Goal: Information Seeking & Learning: Check status

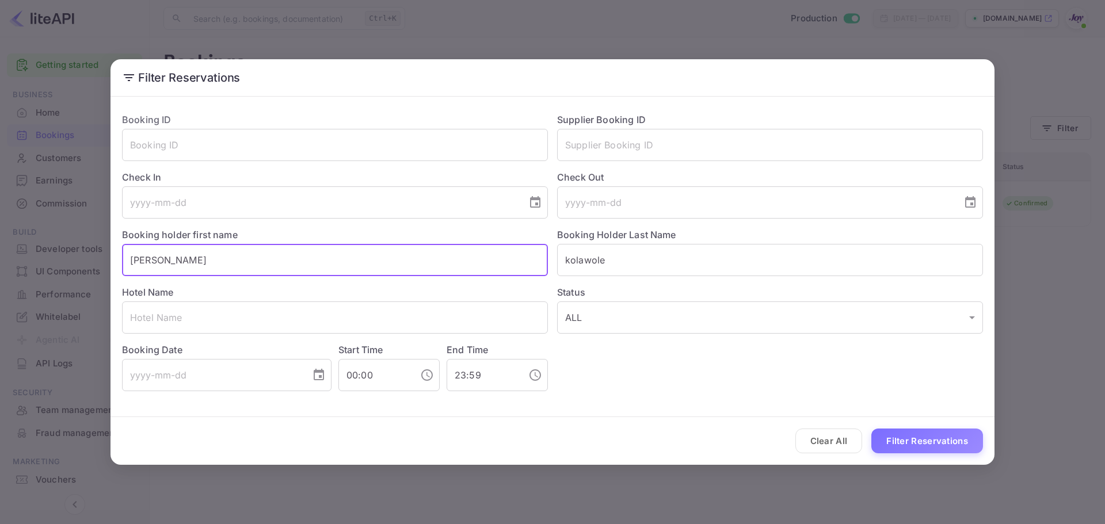
drag, startPoint x: 274, startPoint y: 259, endPoint x: 0, endPoint y: 259, distance: 273.8
click at [0, 259] on div "Filter Reservations Booking ID ​ Supplier Booking ID ​ Check In ​ Check Out ​ B…" at bounding box center [552, 262] width 1105 height 524
click at [187, 256] on input "[PERSON_NAME]" at bounding box center [335, 260] width 426 height 32
type input "[PERSON_NAME]"
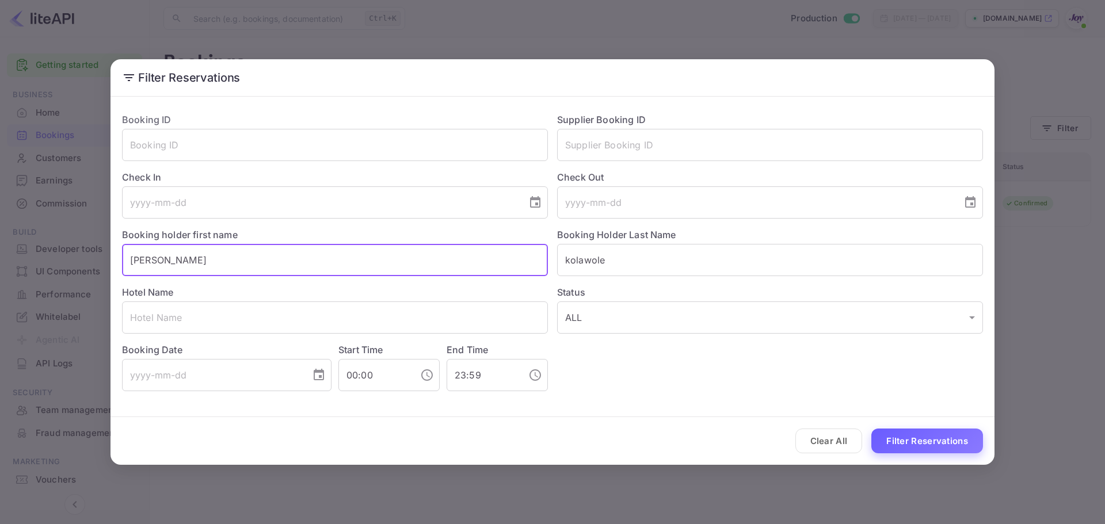
click at [949, 443] on button "Filter Reservations" at bounding box center [927, 441] width 112 height 25
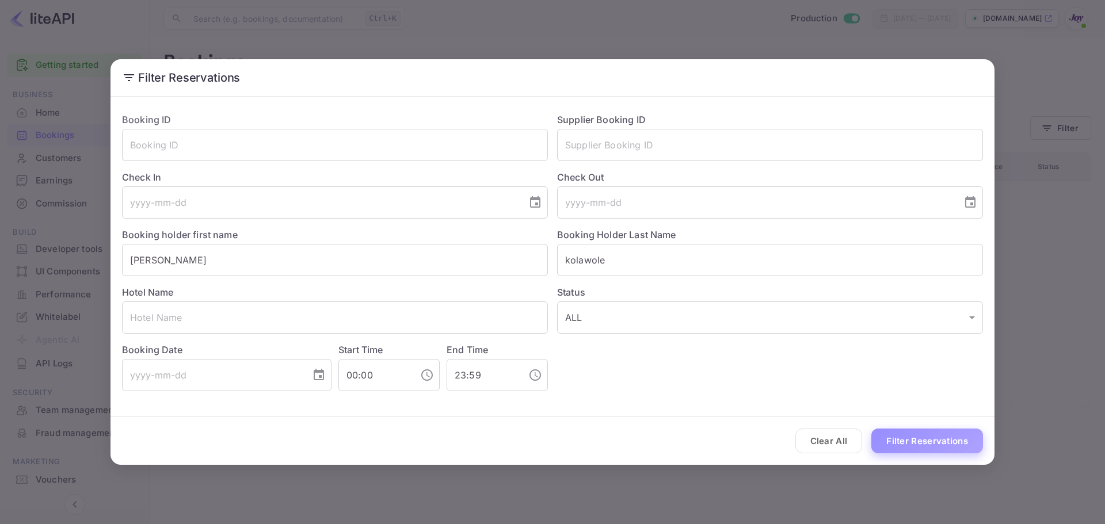
click at [914, 444] on button "Filter Reservations" at bounding box center [927, 441] width 112 height 25
click at [939, 442] on button "Filter Reservations" at bounding box center [927, 441] width 112 height 25
click at [812, 435] on button "Clear All" at bounding box center [828, 441] width 67 height 25
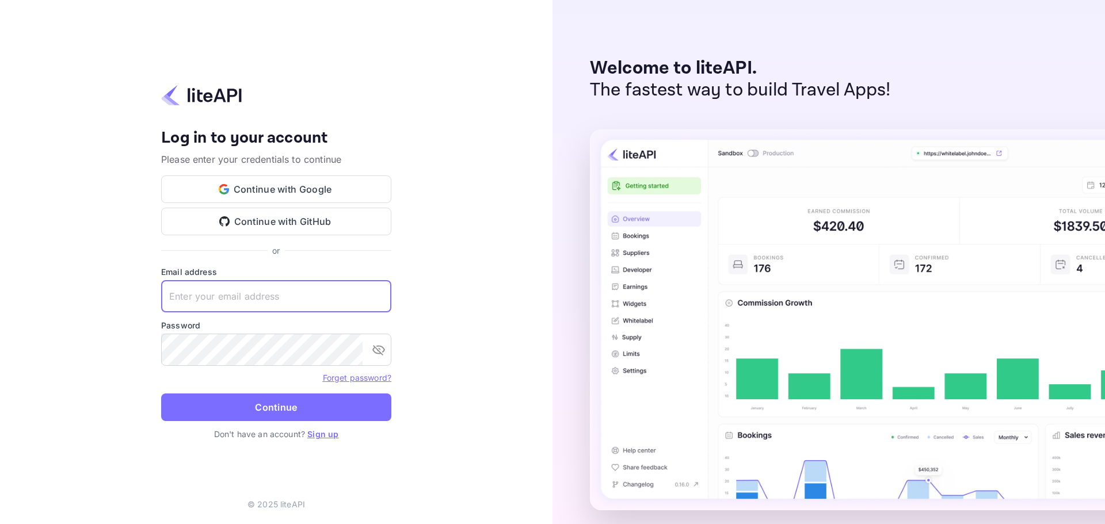
click at [281, 296] on input "text" at bounding box center [276, 296] width 230 height 32
paste input "[EMAIL_ADDRESS][DOMAIN_NAME]"
type input "[EMAIL_ADDRESS][DOMAIN_NAME]"
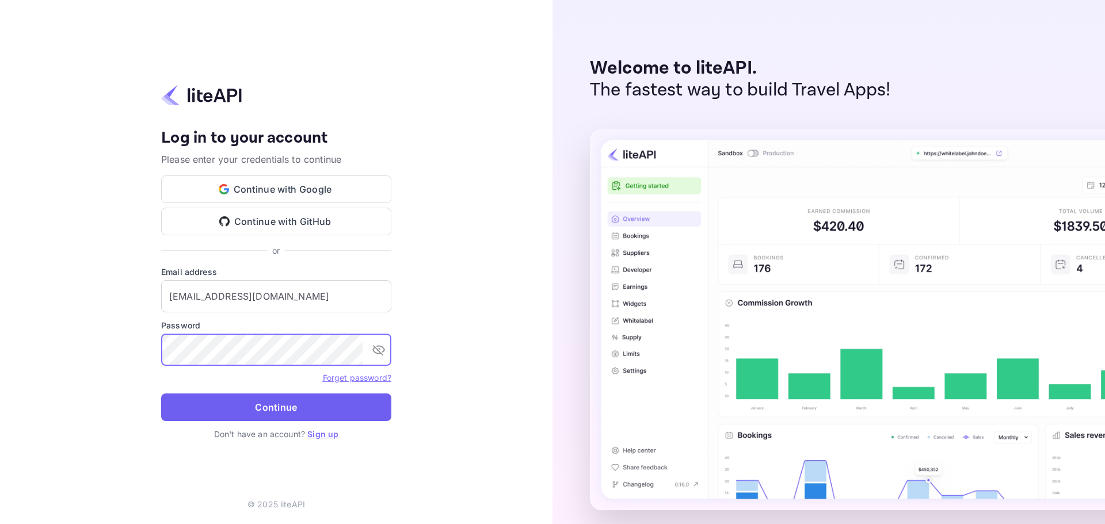
click at [323, 408] on button "Continue" at bounding box center [276, 407] width 230 height 28
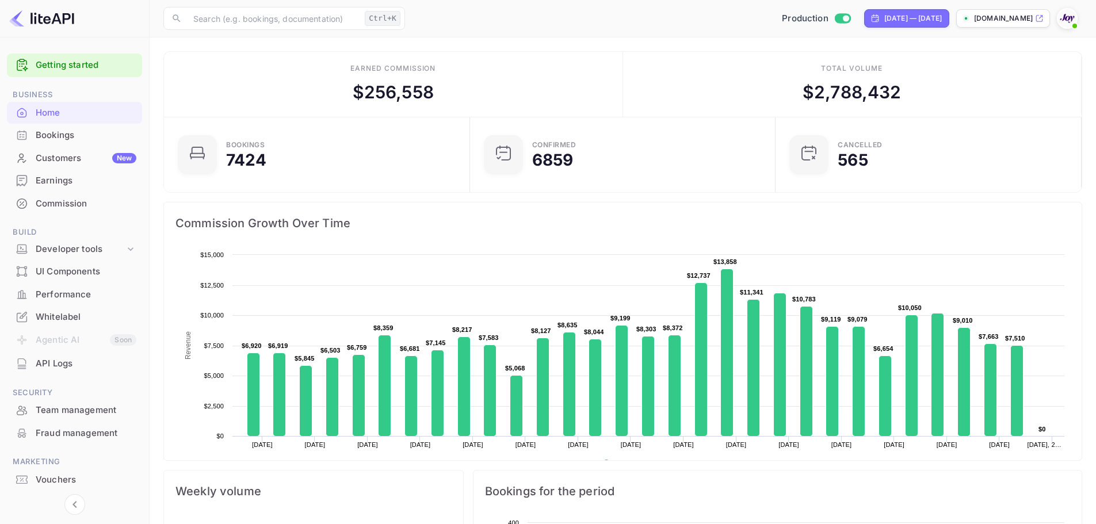
click at [67, 136] on div "Bookings" at bounding box center [86, 135] width 101 height 13
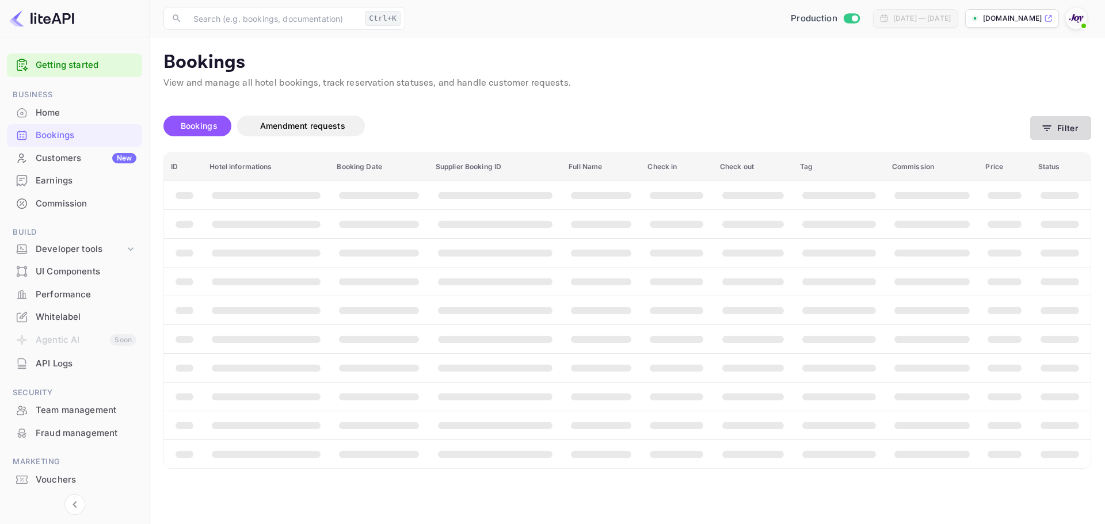
click at [1064, 129] on button "Filter" at bounding box center [1060, 128] width 61 height 24
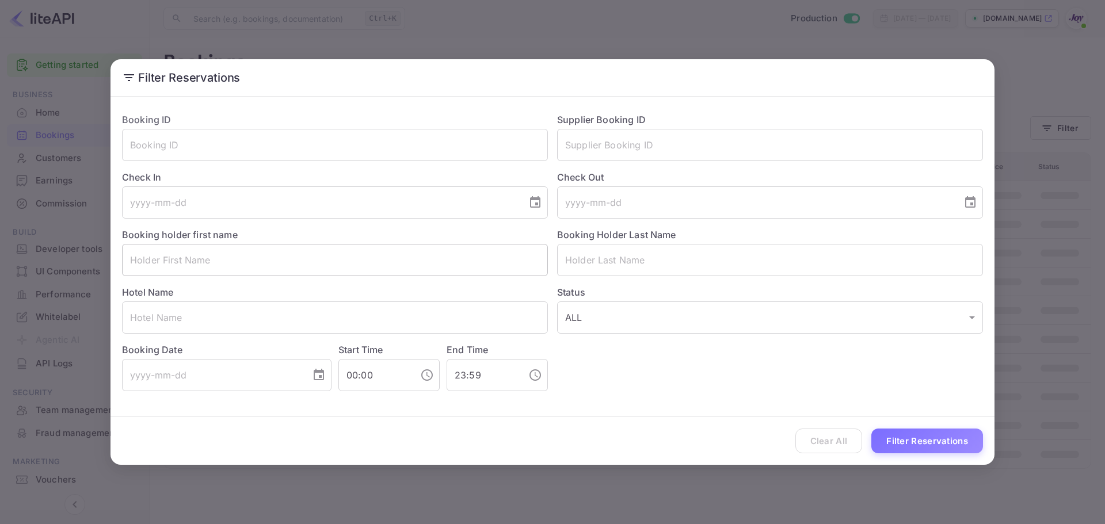
click at [431, 272] on input "text" at bounding box center [335, 260] width 426 height 32
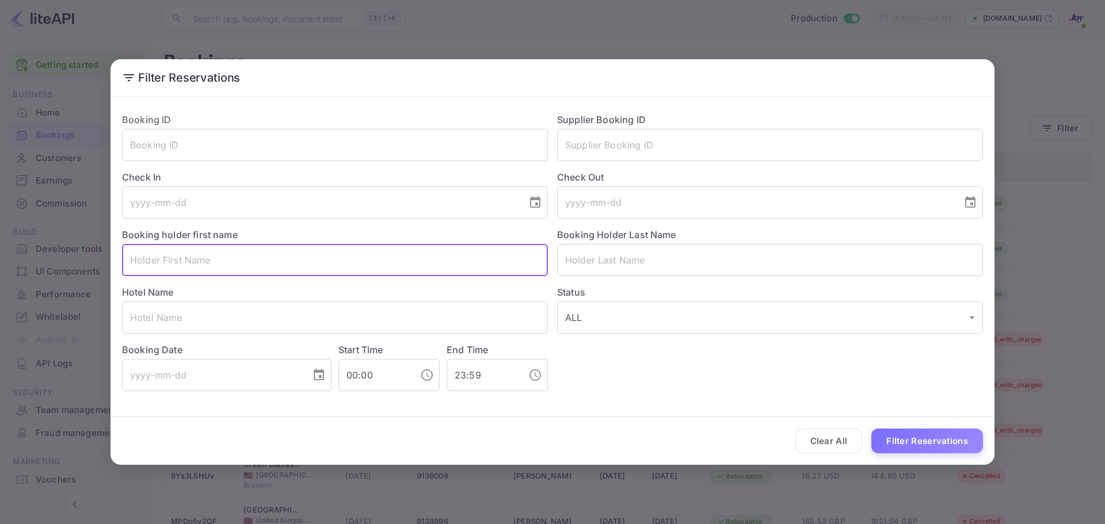
paste input "[PERSON_NAME]"
click at [174, 263] on input "[PERSON_NAME]" at bounding box center [335, 260] width 426 height 32
type input "[PERSON_NAME]"
click at [606, 268] on input "text" at bounding box center [770, 260] width 426 height 32
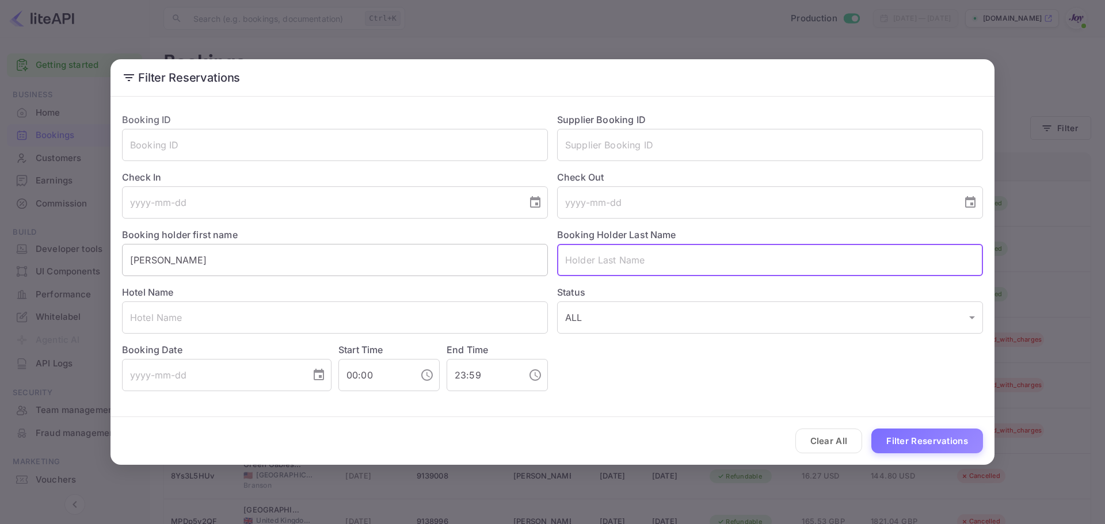
paste input "kolawole"
type input "kolawole"
click at [297, 270] on input "[PERSON_NAME]" at bounding box center [335, 260] width 426 height 32
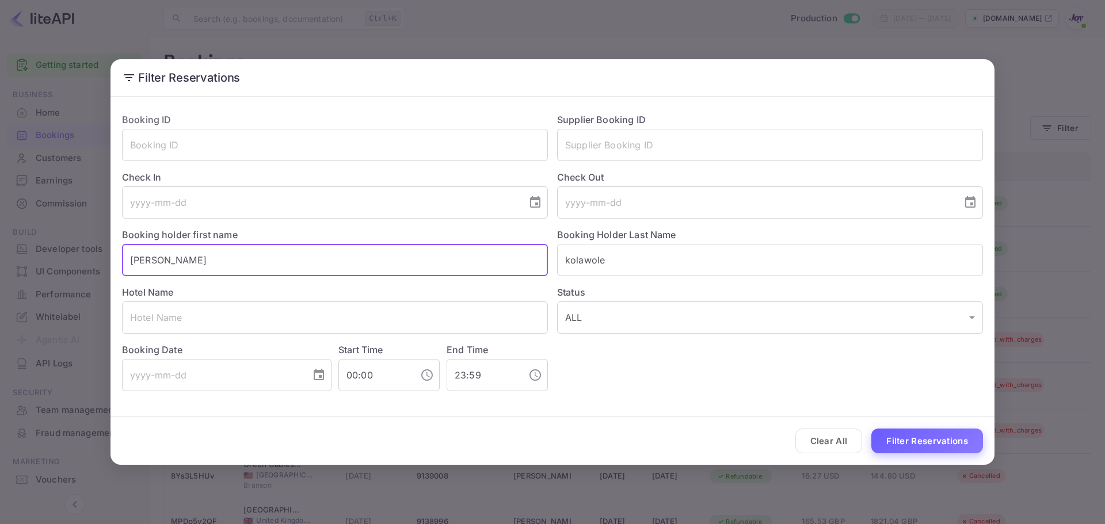
type input "[PERSON_NAME]"
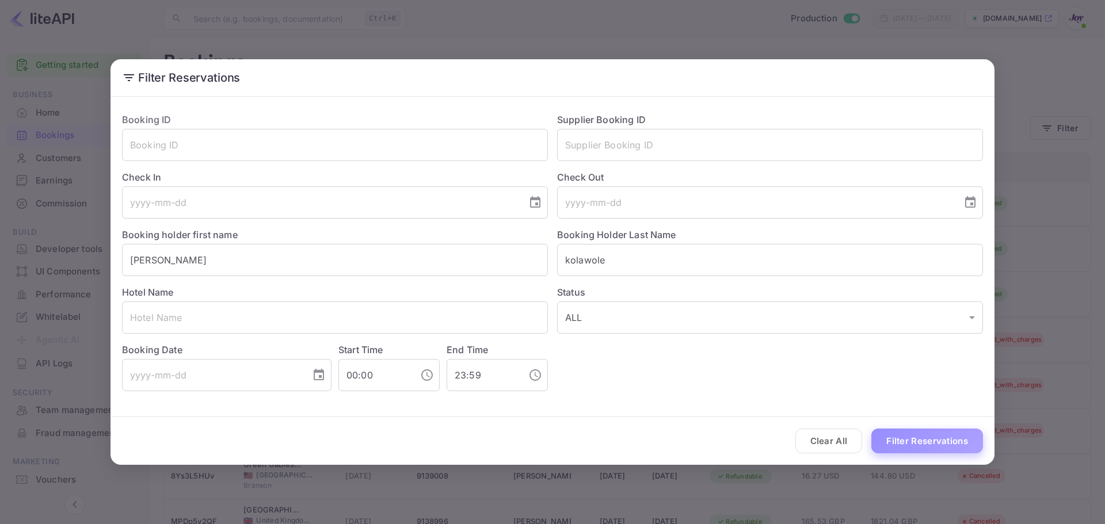
click at [933, 442] on button "Filter Reservations" at bounding box center [927, 441] width 112 height 25
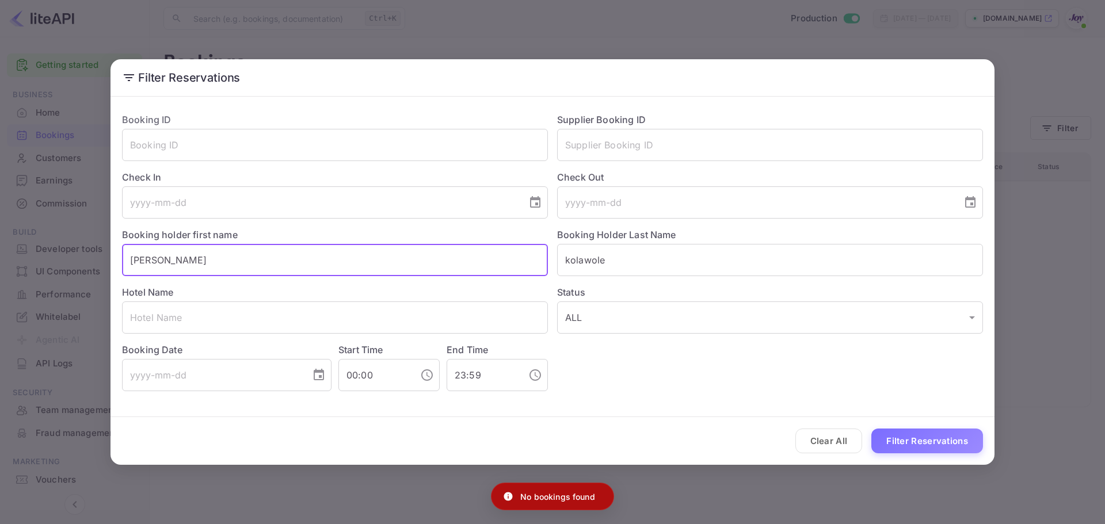
drag, startPoint x: 223, startPoint y: 255, endPoint x: 116, endPoint y: 256, distance: 107.0
click at [116, 255] on div "Booking holder first name Modupe ​" at bounding box center [330, 248] width 435 height 58
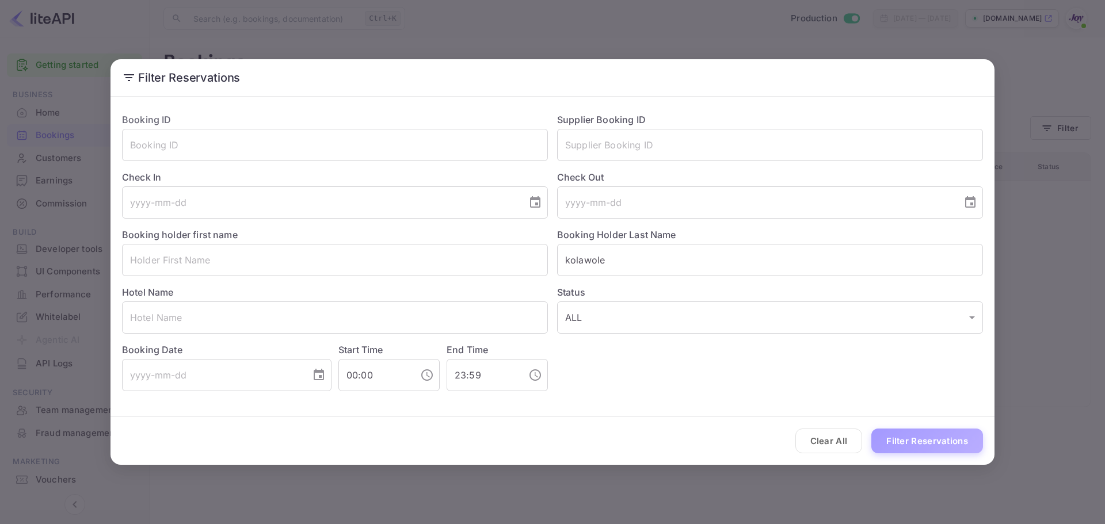
drag, startPoint x: 905, startPoint y: 445, endPoint x: 888, endPoint y: 440, distance: 18.7
click at [902, 445] on button "Filter Reservations" at bounding box center [927, 441] width 112 height 25
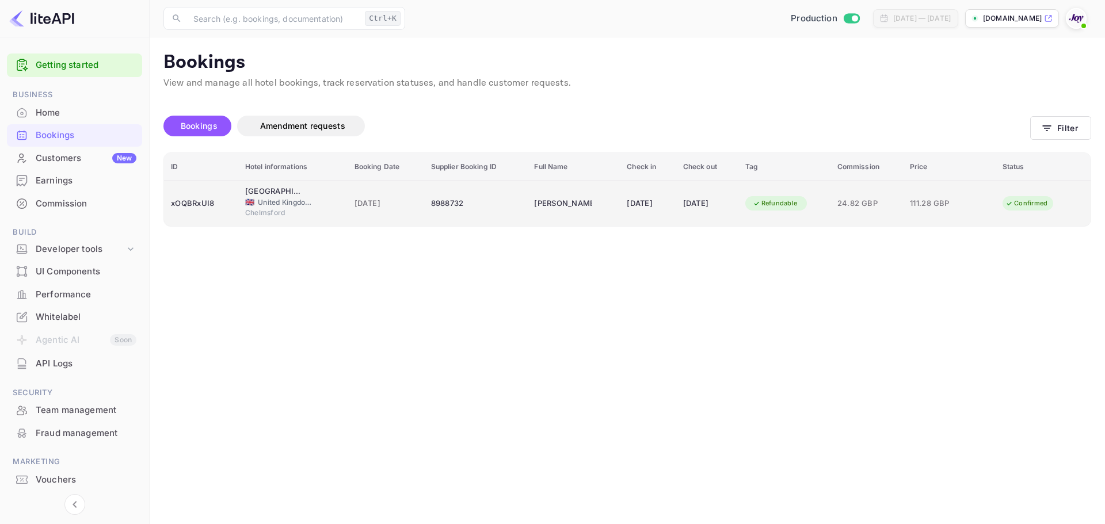
click at [205, 217] on td "xOQBRxUI8" at bounding box center [201, 203] width 74 height 45
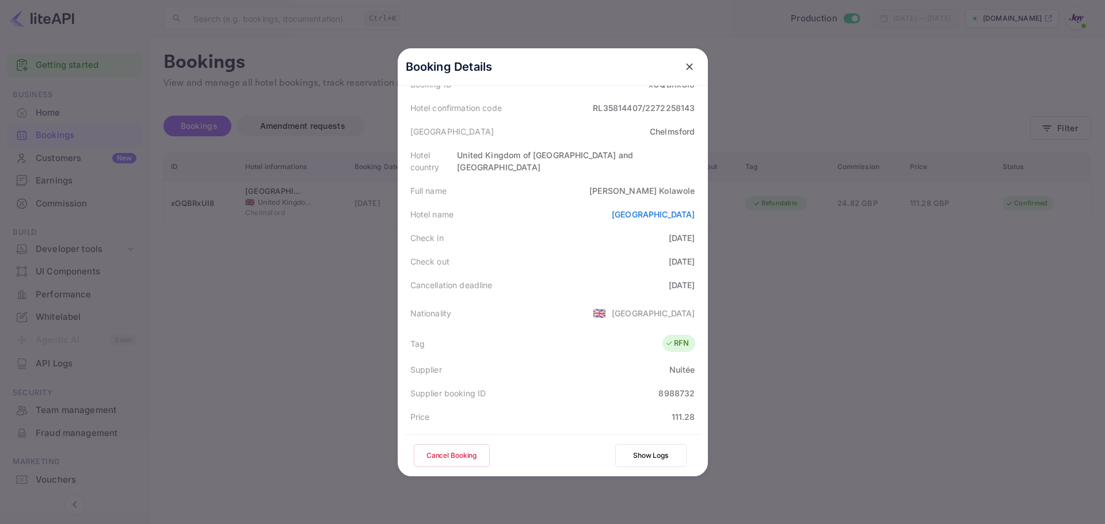
scroll to position [255, 0]
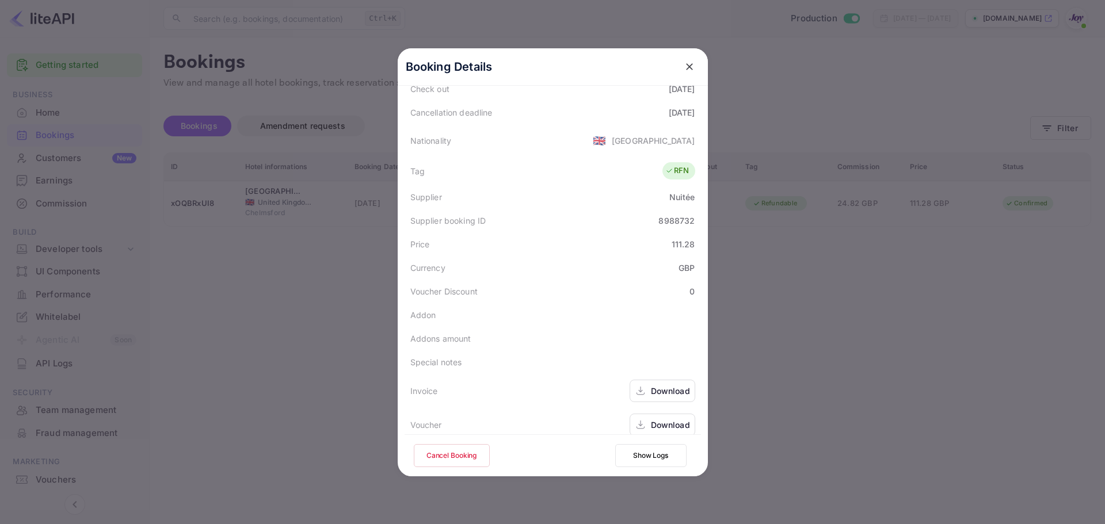
click at [656, 385] on div "Download" at bounding box center [670, 391] width 39 height 12
click at [659, 419] on div "Download" at bounding box center [670, 425] width 39 height 12
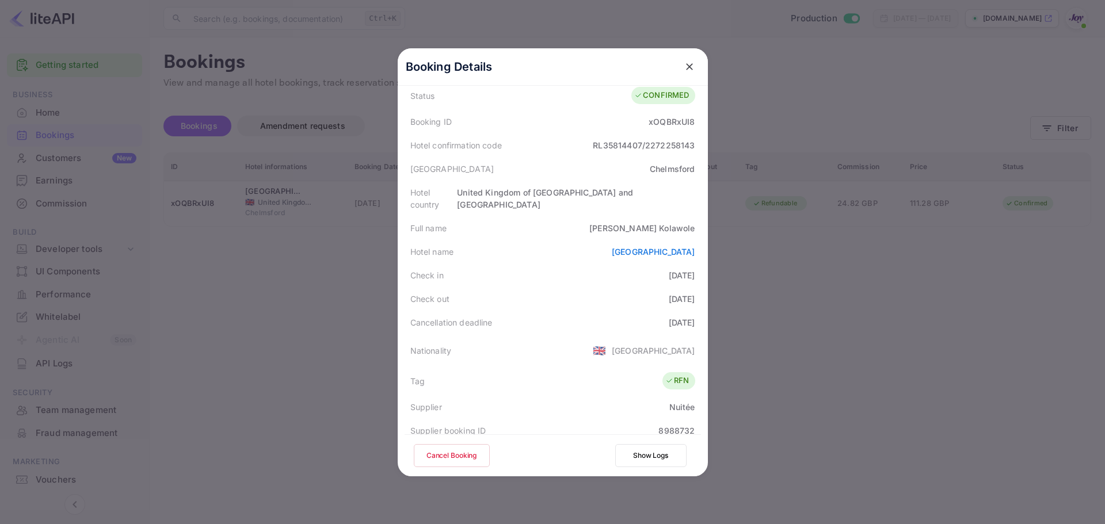
scroll to position [0, 0]
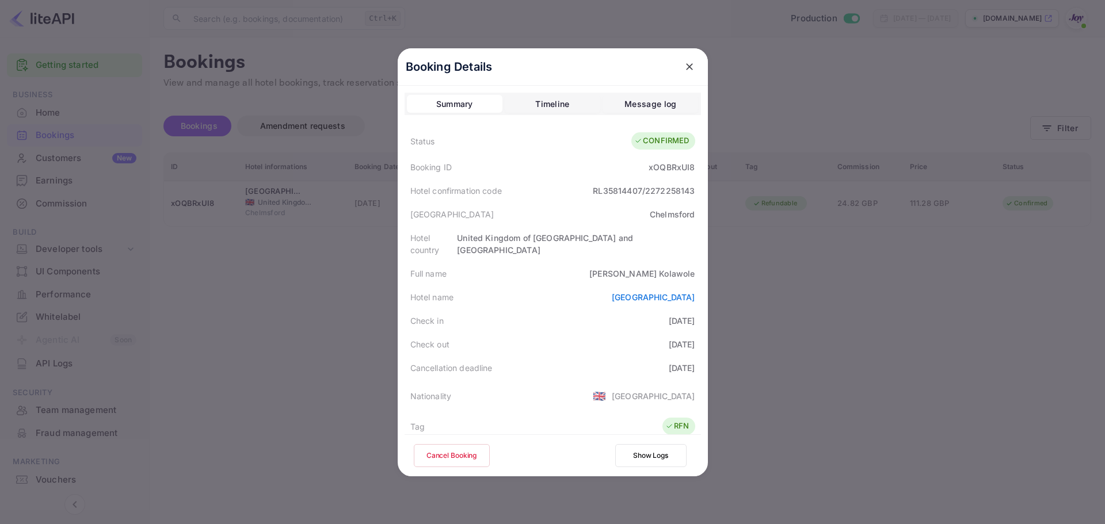
drag, startPoint x: 683, startPoint y: 67, endPoint x: 835, endPoint y: 117, distance: 159.2
click at [686, 67] on icon "close" at bounding box center [689, 66] width 7 height 7
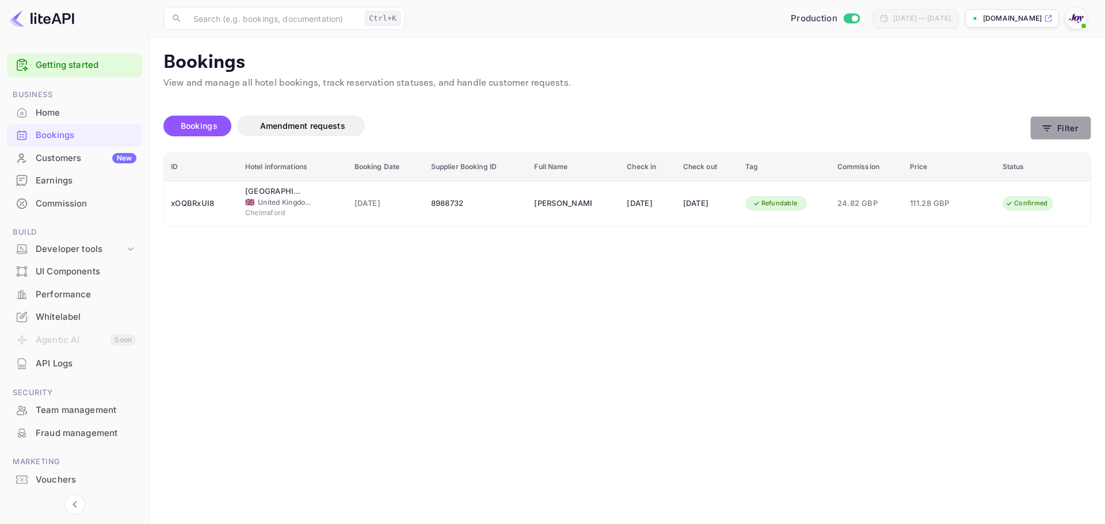
click at [1086, 131] on button "Filter" at bounding box center [1060, 128] width 61 height 24
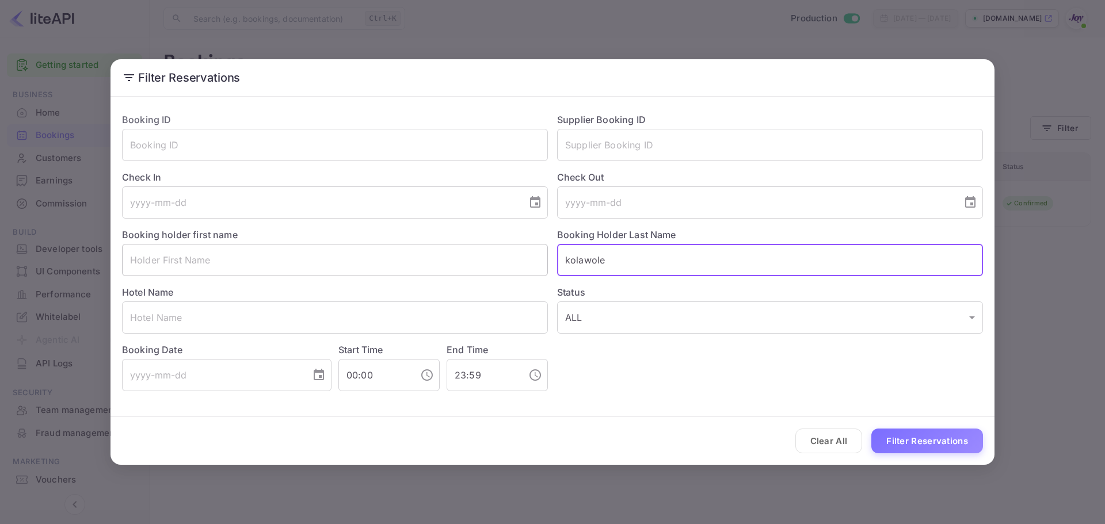
drag, startPoint x: 559, startPoint y: 266, endPoint x: 471, endPoint y: 265, distance: 88.6
click at [480, 265] on div "Booking ID ​ Supplier Booking ID ​ Check In ​ Check Out ​ Booking holder first …" at bounding box center [548, 248] width 870 height 288
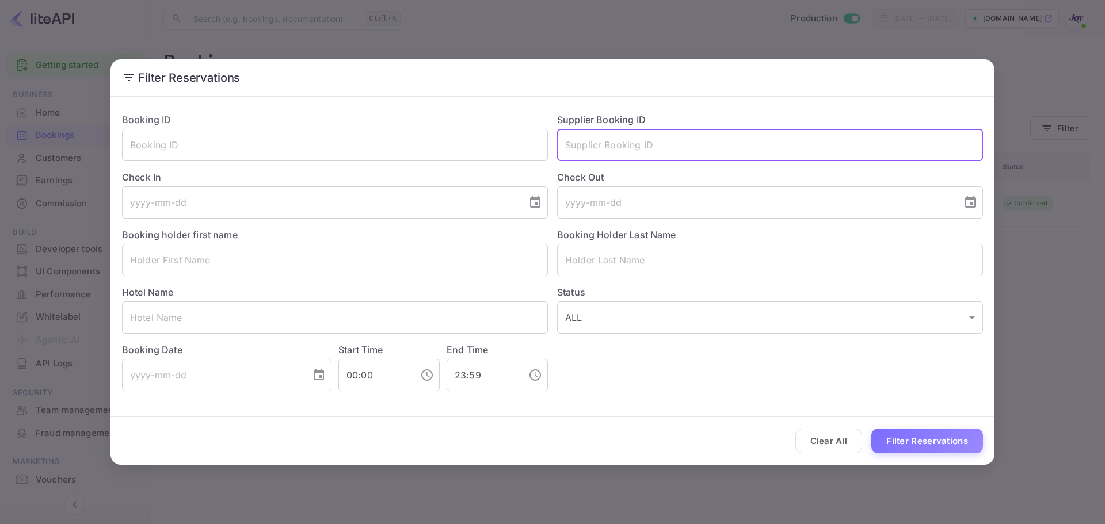
click at [626, 148] on input "text" at bounding box center [770, 145] width 426 height 32
paste input "8446662"
type input "8446662"
click at [910, 438] on button "Filter Reservations" at bounding box center [927, 441] width 112 height 25
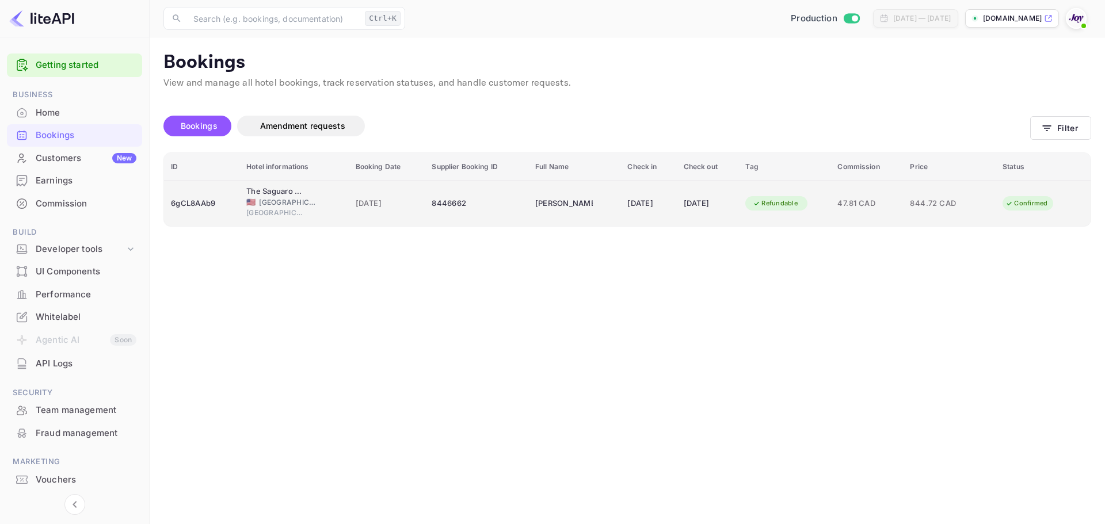
click at [732, 211] on div "27 Oct 2025" at bounding box center [707, 203] width 48 height 18
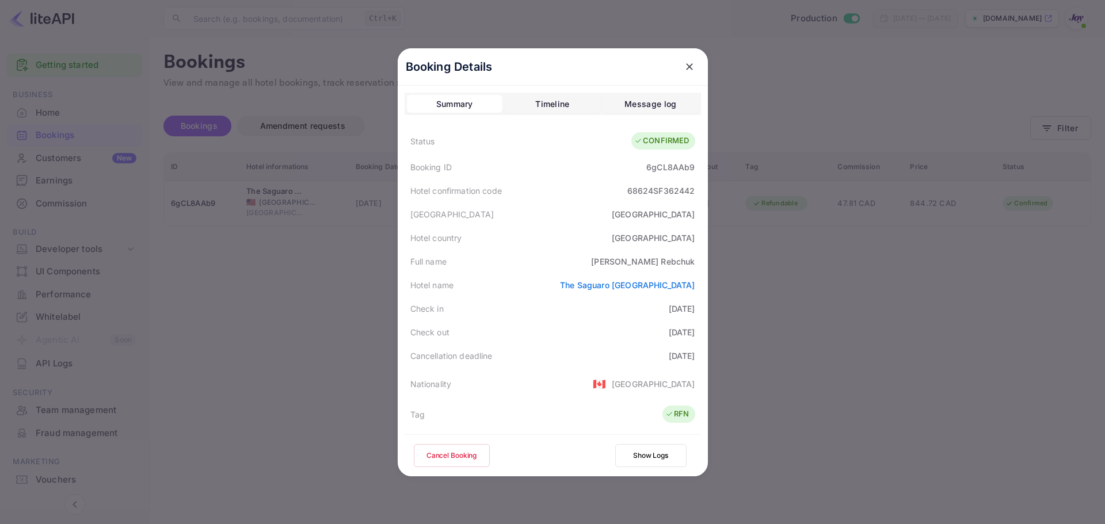
click at [355, 288] on div at bounding box center [552, 262] width 1105 height 524
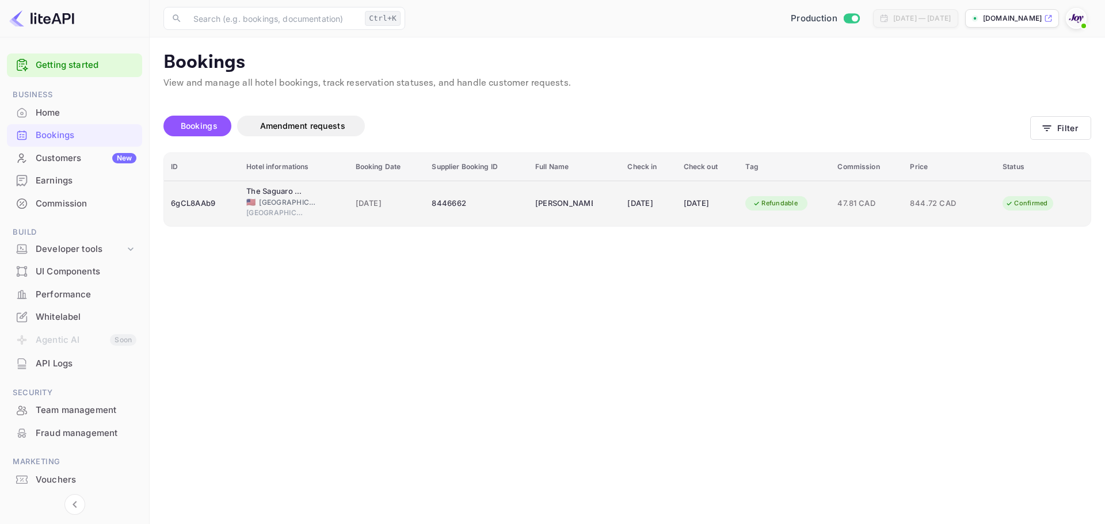
click at [220, 216] on td "6gCL8AAb9" at bounding box center [201, 203] width 75 height 45
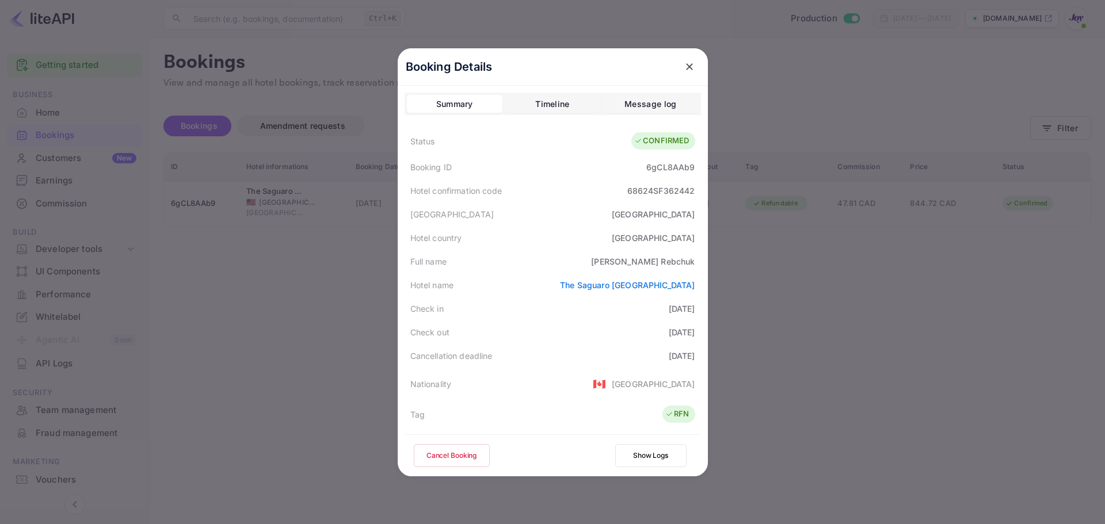
click at [647, 261] on div "Chris Rebchuk" at bounding box center [643, 261] width 104 height 12
copy div "Chris"
click at [684, 68] on icon "close" at bounding box center [689, 67] width 12 height 12
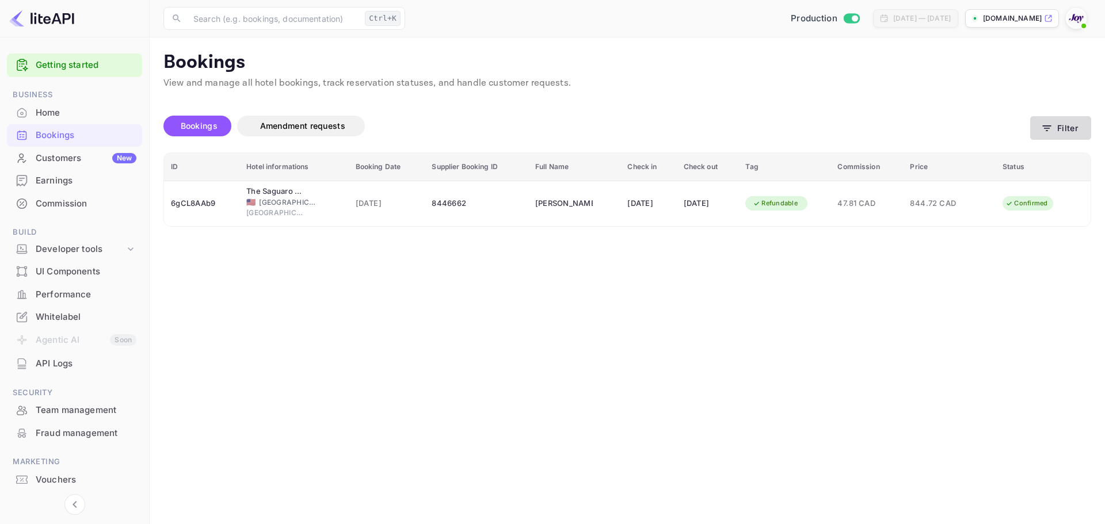
click at [1067, 132] on button "Filter" at bounding box center [1060, 128] width 61 height 24
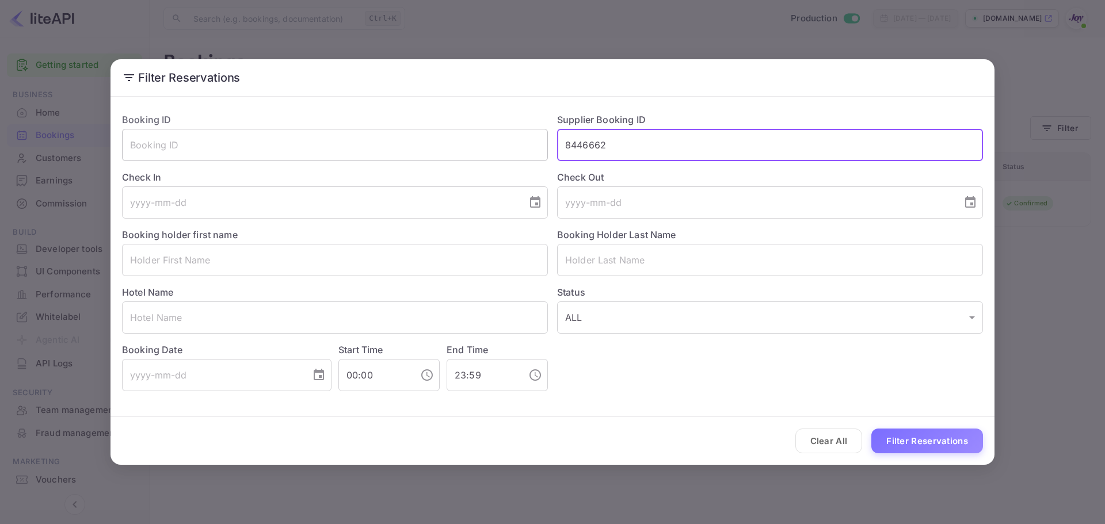
drag, startPoint x: 649, startPoint y: 141, endPoint x: 511, endPoint y: 146, distance: 138.2
click at [511, 146] on div "Booking ID ​ Supplier Booking ID 8446662 ​ Check In ​ Check Out ​ Booking holde…" at bounding box center [548, 248] width 870 height 288
paste input "9072337"
type input "9072337"
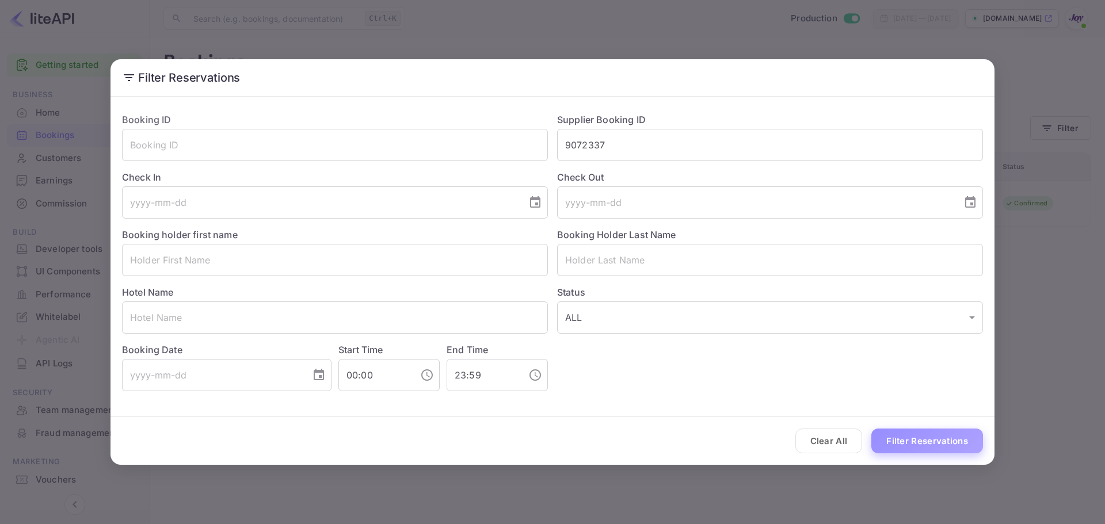
click at [931, 444] on button "Filter Reservations" at bounding box center [927, 441] width 112 height 25
